Goal: Information Seeking & Learning: Learn about a topic

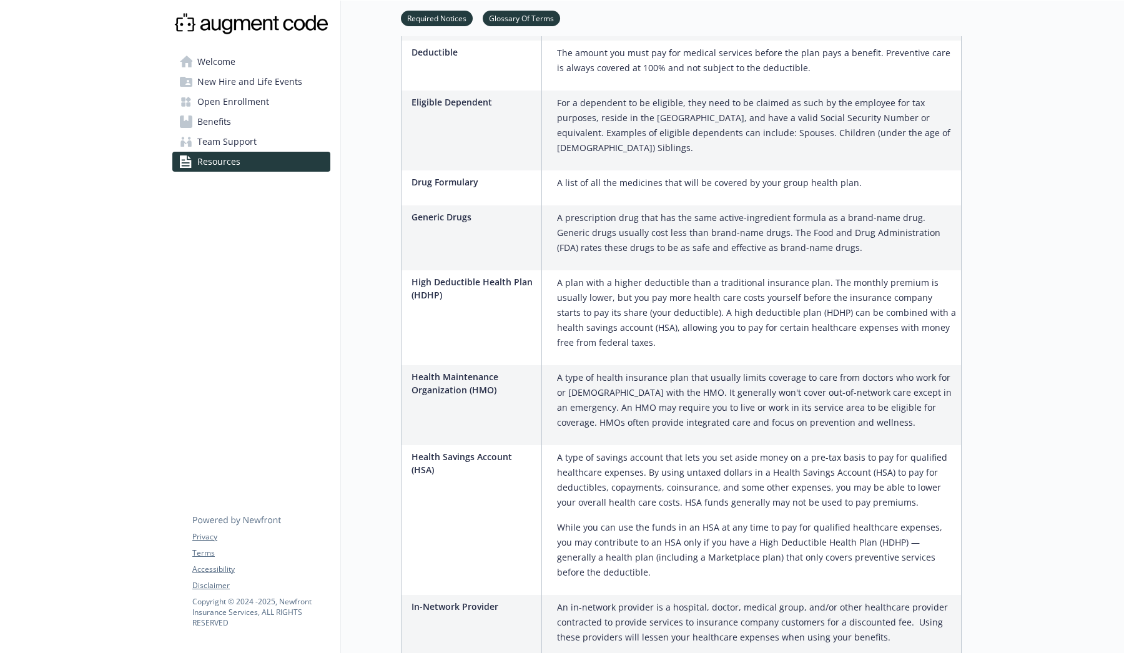
click at [230, 127] on span "Benefits" at bounding box center [214, 122] width 34 height 20
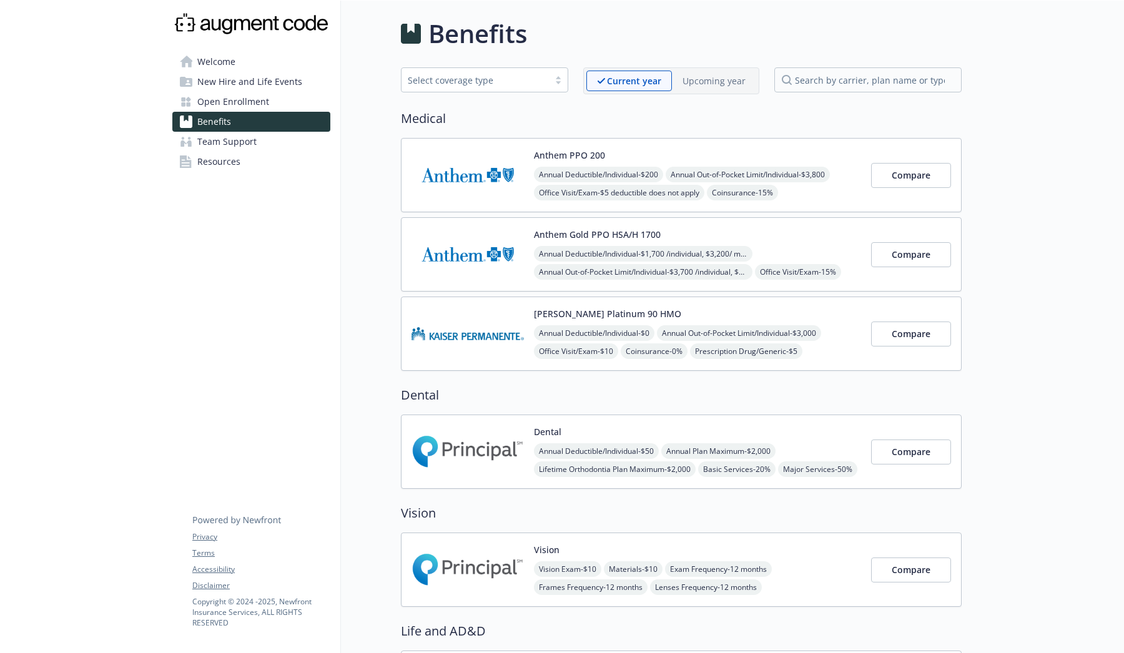
click at [237, 152] on span "Resources" at bounding box center [218, 162] width 43 height 20
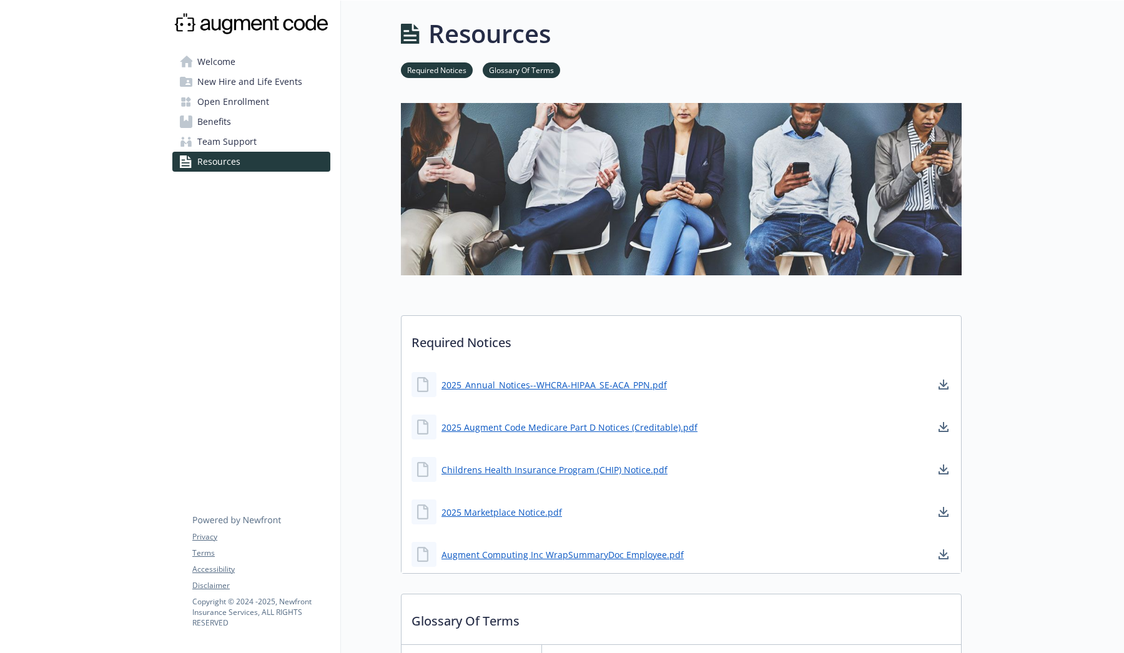
click at [251, 97] on span "Open Enrollment" at bounding box center [233, 102] width 72 height 20
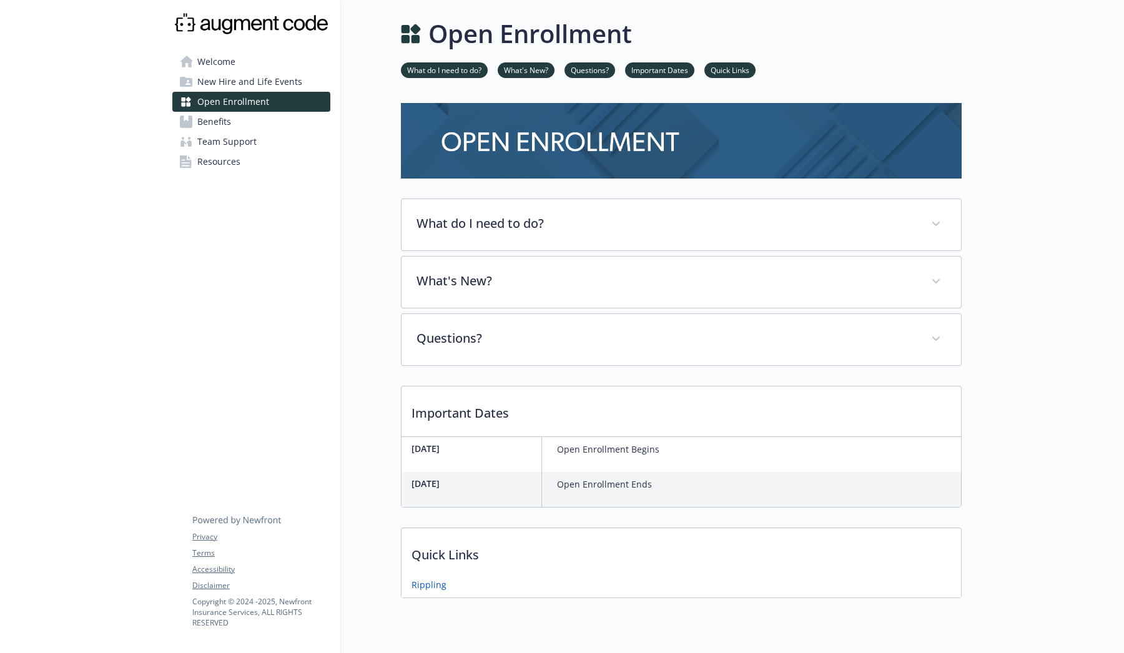
click at [283, 294] on div "Welcome New Hire and Life Events Open Enrollment Benefits Team Support Resource…" at bounding box center [251, 344] width 179 height 688
click at [270, 90] on span "New Hire and Life Events" at bounding box center [249, 82] width 105 height 20
